Goal: Contribute content: Add original content to the website for others to see

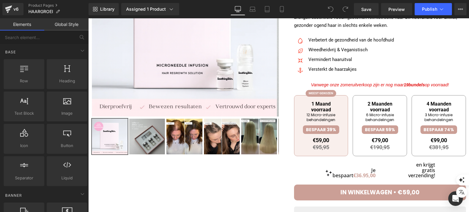
scroll to position [134, 0]
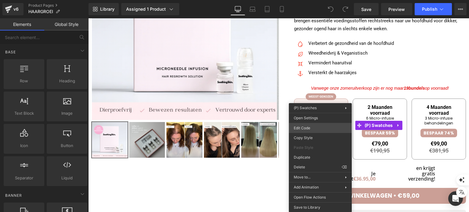
click at [308, 0] on div "You are previewing how the will restyle your page. You can not edit Elements in…" at bounding box center [234, 0] width 469 height 0
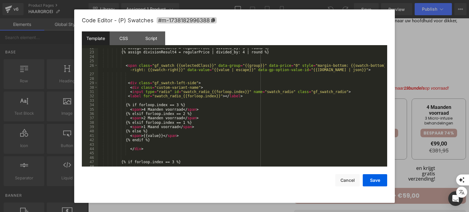
scroll to position [112, 0]
click at [142, 111] on div "{% assign divisionResult3 = regularPrice | divided_by: 3 | round %} {% assign d…" at bounding box center [241, 110] width 287 height 128
click at [378, 179] on button "Save" at bounding box center [375, 180] width 24 height 12
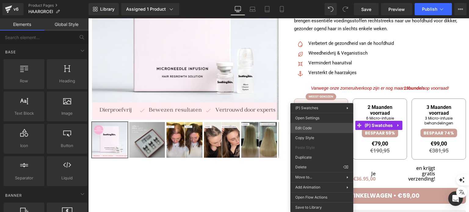
click at [315, 0] on div "You are previewing how the will restyle your page. You can not edit Elements in…" at bounding box center [234, 0] width 469 height 0
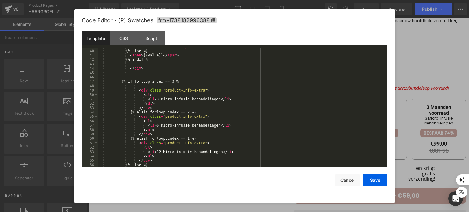
scroll to position [193, 0]
click at [155, 150] on div "< span > 1 Maand voorraad </ span > {% else %} < span > {{value}} </ span > {% …" at bounding box center [241, 108] width 287 height 128
click at [153, 127] on div "< span > 1 Maand voorraad </ span > {% else %} < span > {{value}} </ span > {% …" at bounding box center [241, 108] width 287 height 128
click at [154, 100] on div "< span > 1 Maand voorraad </ span > {% else %} < span > {{value}} </ span > {% …" at bounding box center [241, 108] width 287 height 128
click at [367, 183] on button "Save" at bounding box center [375, 180] width 24 height 12
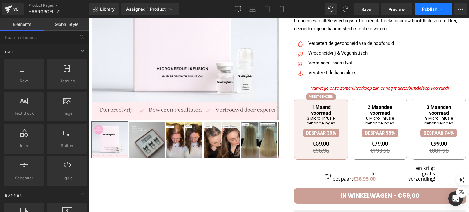
click at [424, 14] on button "Publish" at bounding box center [433, 9] width 37 height 12
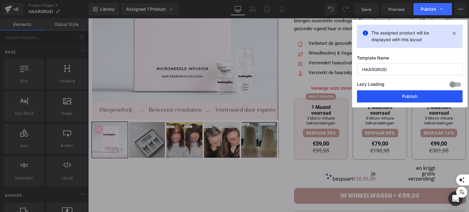
click at [387, 96] on button "Publish" at bounding box center [410, 96] width 106 height 12
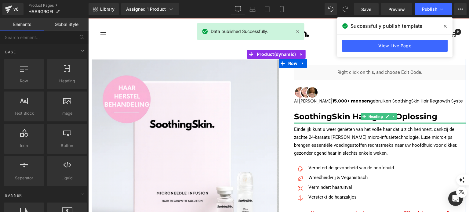
scroll to position [9, 0]
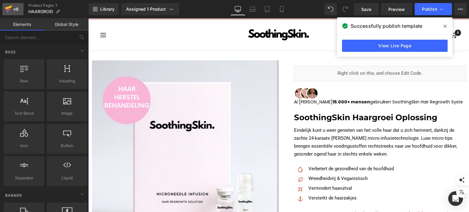
click at [22, 7] on link "v6" at bounding box center [12, 9] width 21 height 12
